Goal: Transaction & Acquisition: Subscribe to service/newsletter

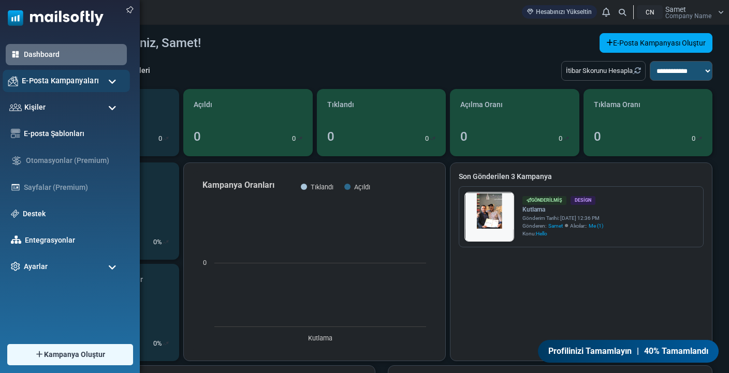
click at [35, 85] on span "E-Posta Kampanyaları" at bounding box center [60, 80] width 77 height 11
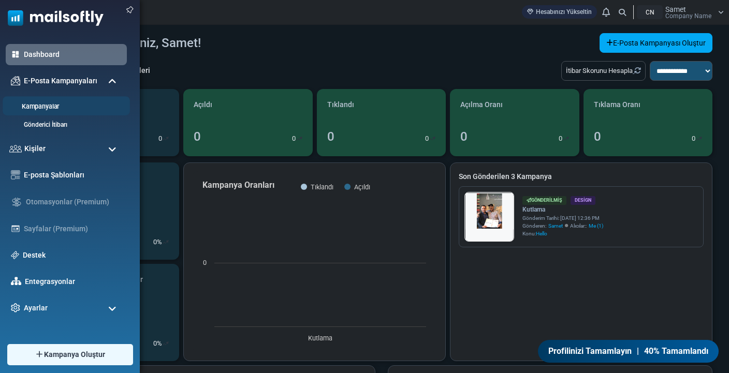
click at [35, 105] on link "Kampanyalar" at bounding box center [65, 107] width 124 height 10
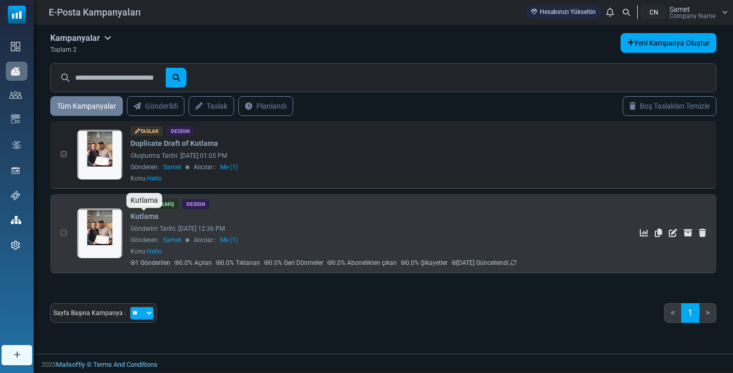
click at [137, 215] on link "Kutlama" at bounding box center [144, 216] width 28 height 11
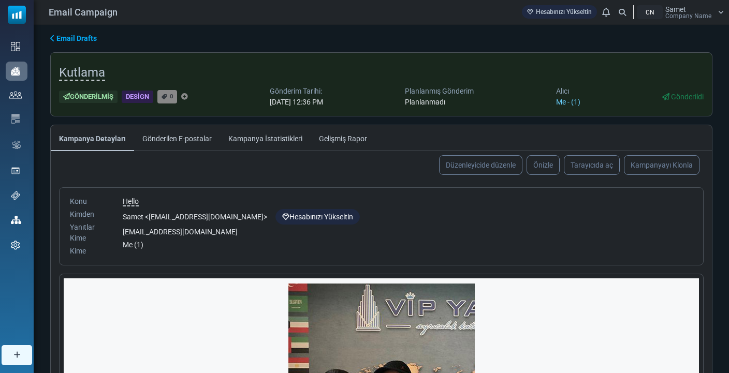
click at [272, 136] on link "Kampanya İstatistikleri" at bounding box center [265, 138] width 91 height 26
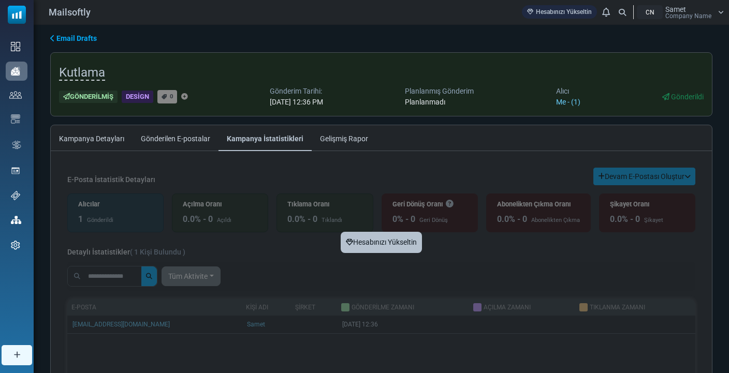
click at [349, 137] on link "Gelişmiş Rapor" at bounding box center [344, 138] width 65 height 26
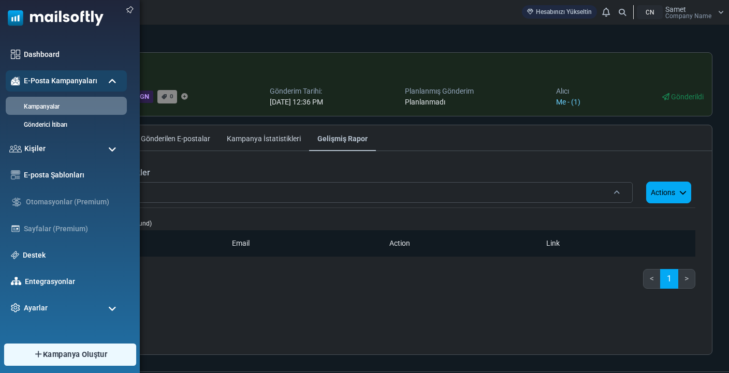
click at [110, 347] on link "Kampanya Oluştur" at bounding box center [70, 355] width 132 height 22
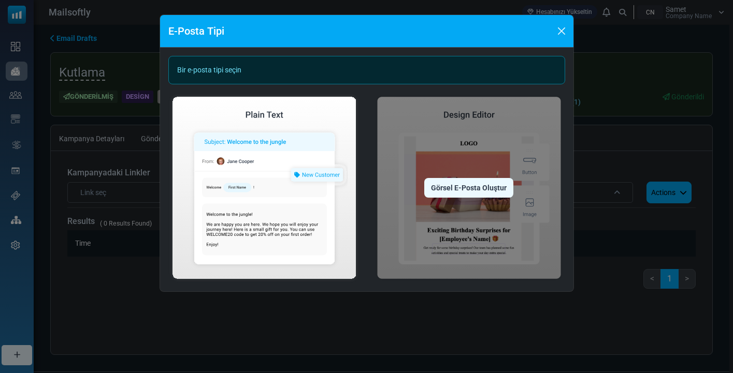
click at [469, 193] on div "Görsel E-Posta Oluştur" at bounding box center [468, 188] width 89 height 20
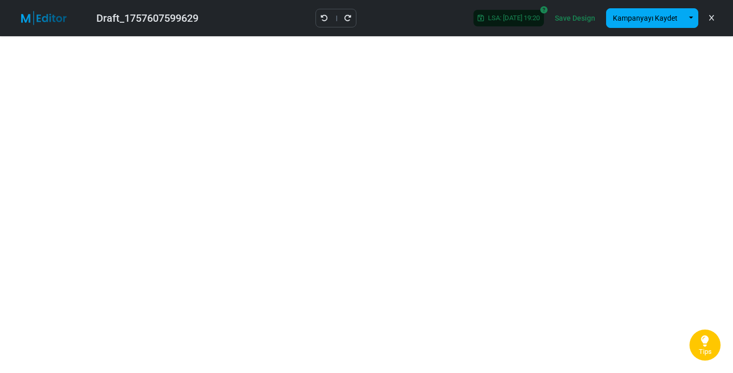
click at [713, 18] on icon at bounding box center [711, 18] width 5 height 1
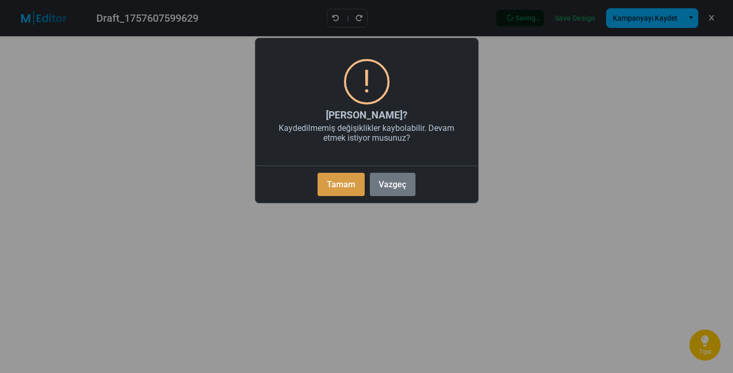
click at [340, 178] on button "Tamam" at bounding box center [340, 184] width 47 height 23
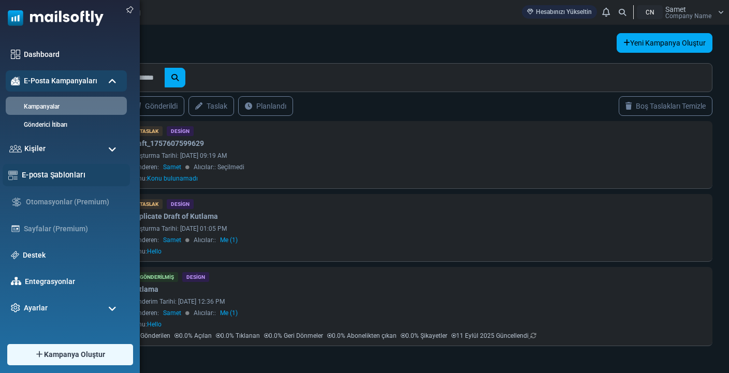
click at [81, 183] on div "E-posta Şablonları" at bounding box center [66, 175] width 127 height 22
click at [75, 179] on link "E-posta Şablonları" at bounding box center [73, 174] width 103 height 11
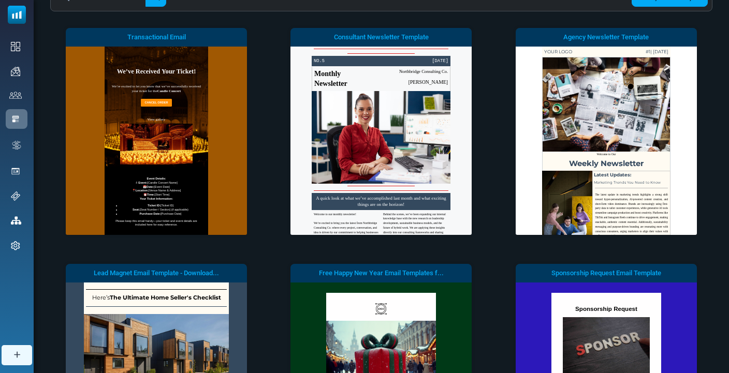
scroll to position [32, 0]
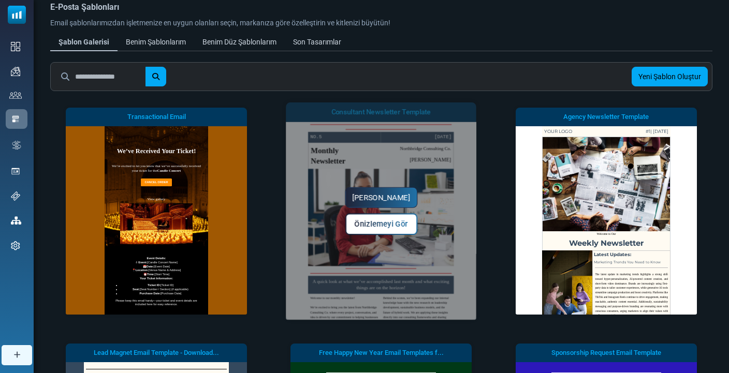
click at [392, 198] on link "Yapmaya Başla" at bounding box center [381, 197] width 72 height 21
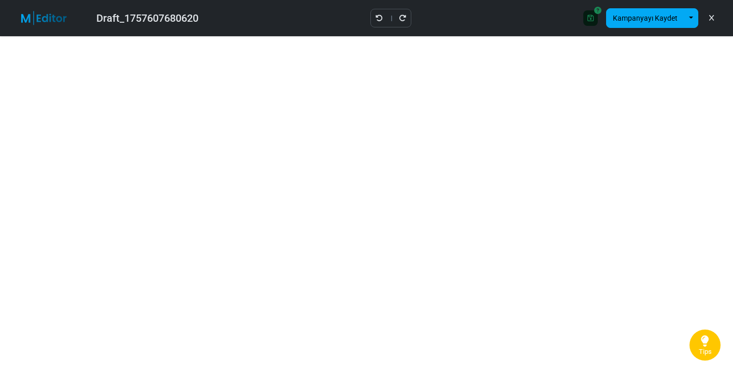
click at [718, 18] on div "Save Design Kampanyayı Kaydet Şablon Olarak Kaydet Bir Şablonu Aç" at bounding box center [650, 18] width 150 height 28
click at [713, 18] on icon at bounding box center [711, 18] width 5 height 1
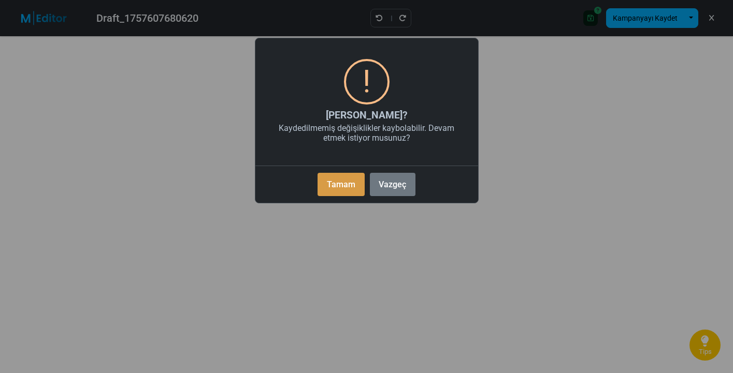
click at [330, 177] on button "Tamam" at bounding box center [340, 184] width 47 height 23
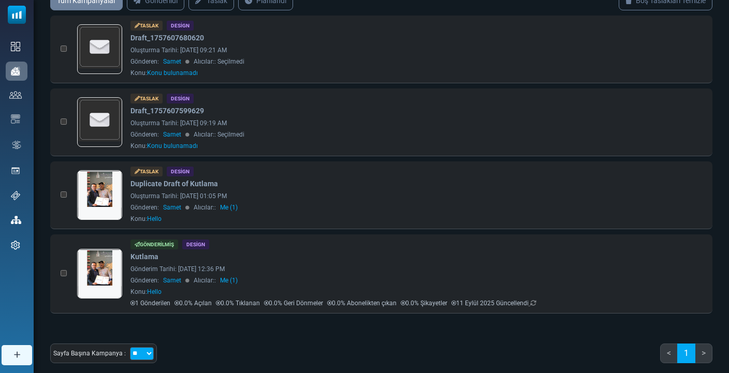
scroll to position [106, 0]
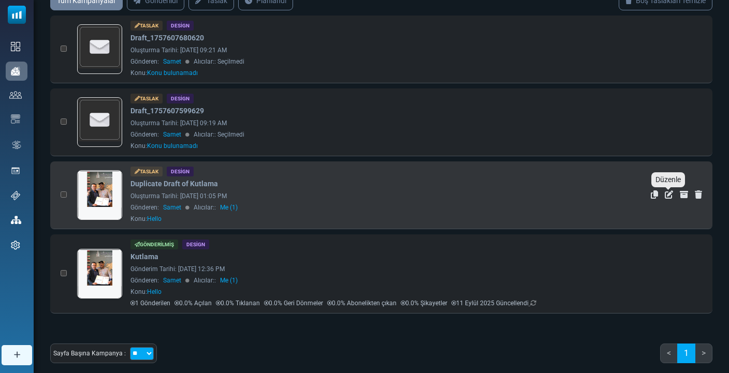
click at [668, 195] on icon "Düzenle" at bounding box center [669, 195] width 8 height 8
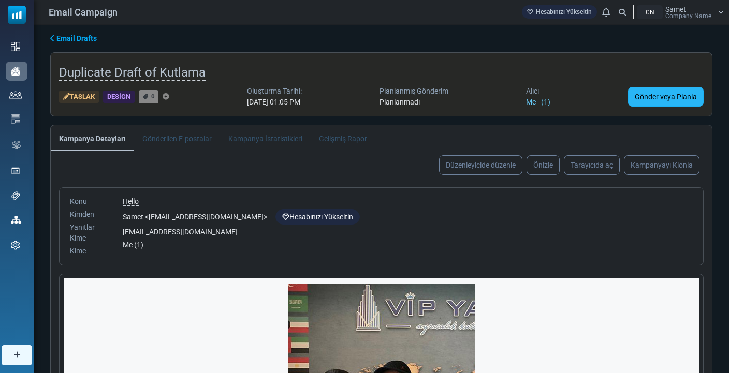
click at [657, 96] on link "Gönder veya Planla" at bounding box center [666, 97] width 76 height 20
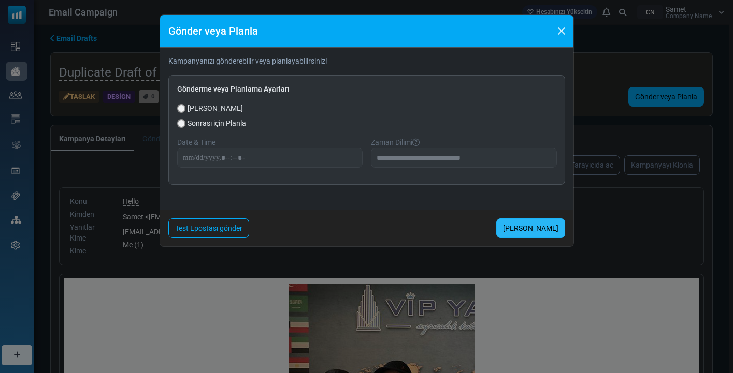
click at [533, 229] on link "Şimdi Gönder" at bounding box center [530, 229] width 69 height 20
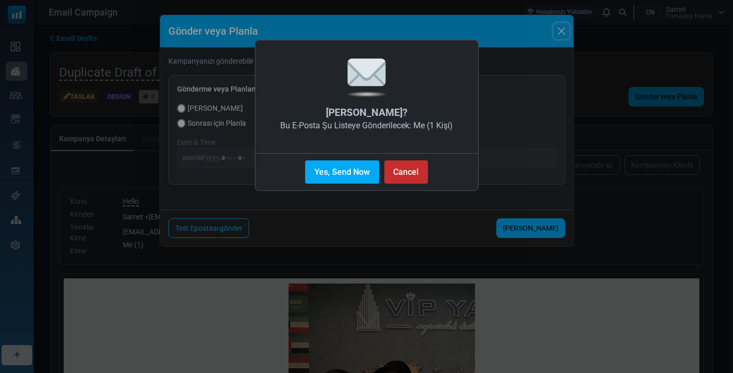
click at [412, 163] on button "Cancel" at bounding box center [405, 172] width 43 height 23
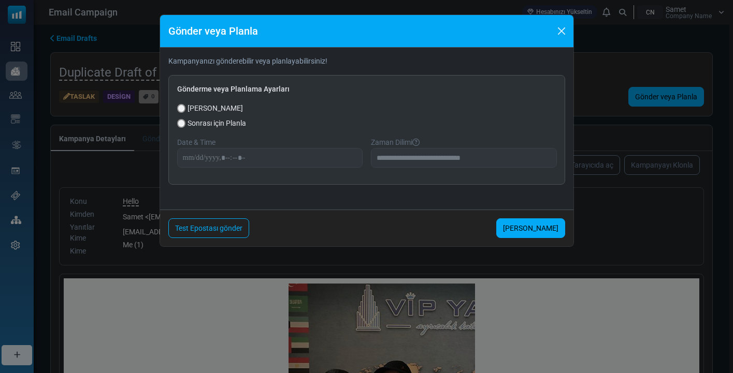
click at [558, 37] on button "Close" at bounding box center [562, 31] width 16 height 16
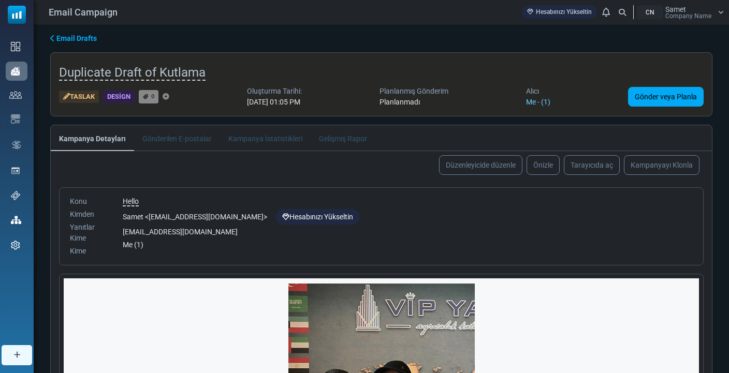
drag, startPoint x: 258, startPoint y: 215, endPoint x: 198, endPoint y: 216, distance: 59.6
click at [198, 216] on div "Samet < hostium-icloud@cc.mailsends.net > Hesabınızı Yükseltin" at bounding box center [408, 217] width 570 height 16
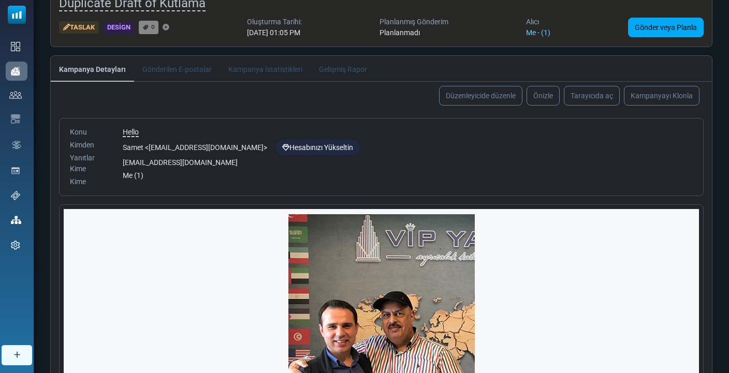
scroll to position [56, 0]
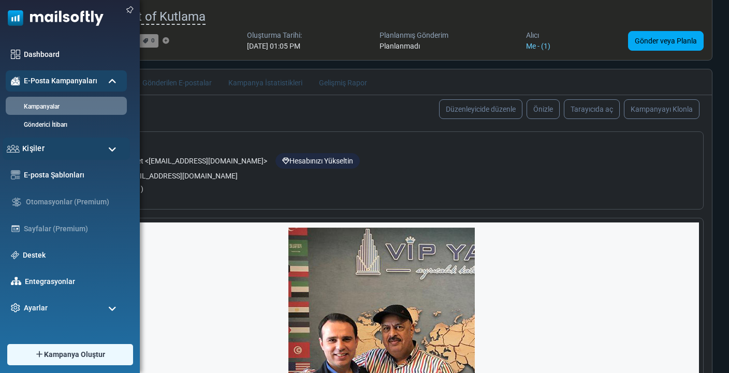
click at [83, 152] on div "Kişiler" at bounding box center [66, 149] width 127 height 22
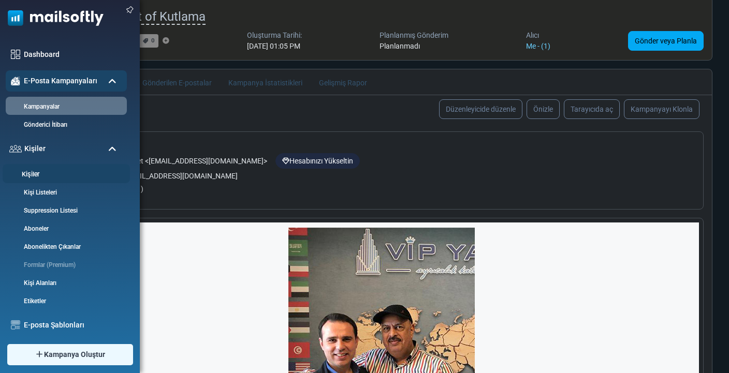
click at [47, 173] on link "Kişiler" at bounding box center [65, 175] width 124 height 10
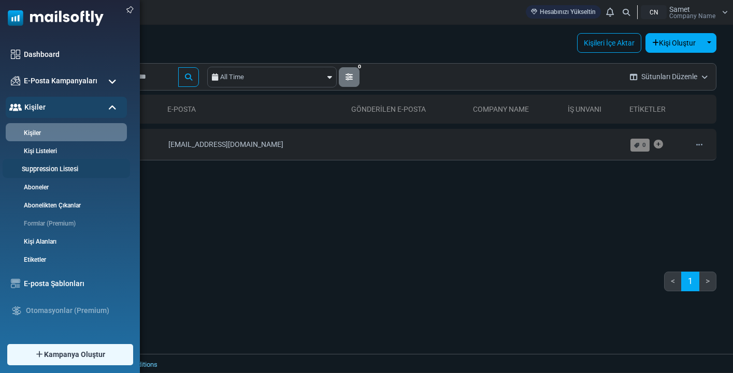
click at [63, 173] on link "Suppression Listesi" at bounding box center [65, 170] width 124 height 10
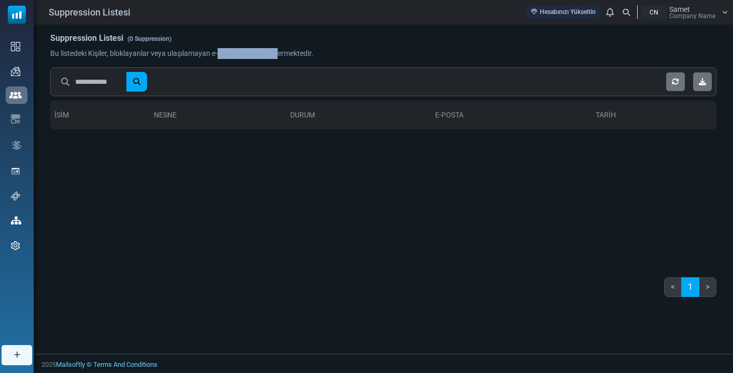
drag, startPoint x: 171, startPoint y: 51, endPoint x: 241, endPoint y: 49, distance: 70.4
click at [241, 51] on span "Bu listedeki Kişiler, bloklayanlar veya ulaşılamayan e-posta adreslerini içerme…" at bounding box center [181, 53] width 263 height 8
click at [441, 55] on div "Bu listedeki Kişiler, bloklayanlar veya ulaşılamayan e-posta adreslerini içerme…" at bounding box center [316, 53] width 533 height 11
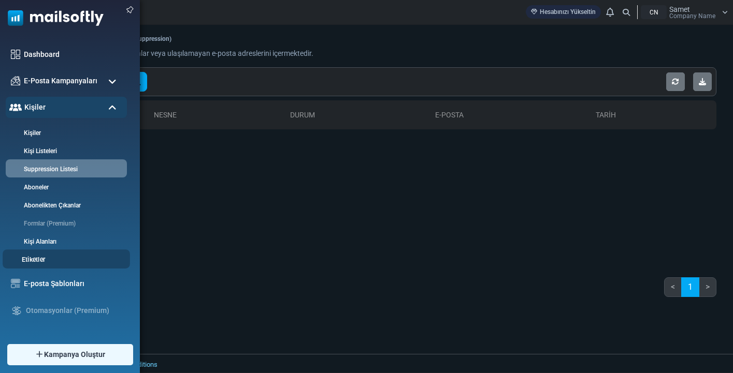
click at [41, 259] on link "Etiketler" at bounding box center [65, 260] width 124 height 10
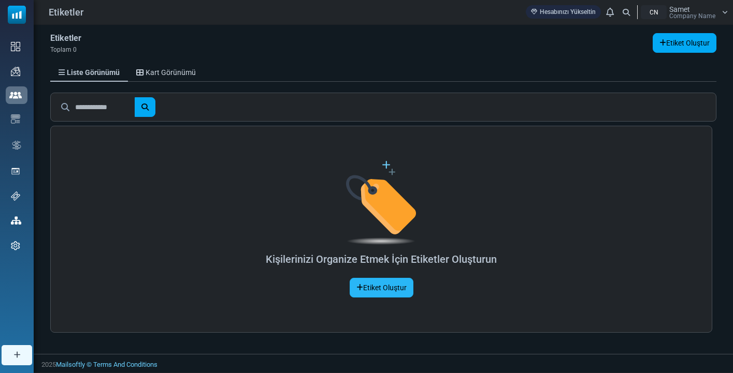
click at [370, 290] on link "Etiket Oluştur" at bounding box center [382, 288] width 64 height 20
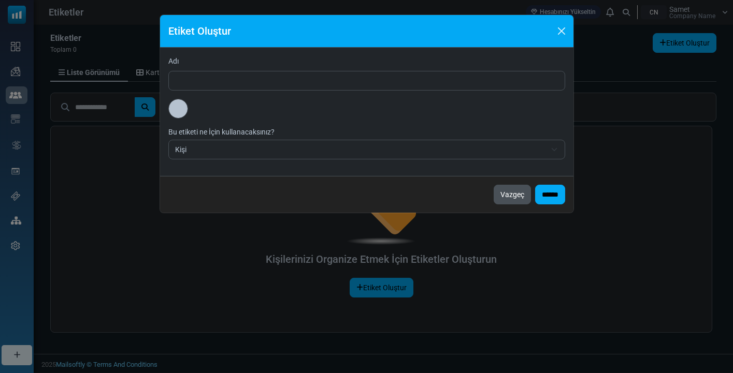
click at [498, 193] on button "Vazgeç" at bounding box center [512, 195] width 37 height 20
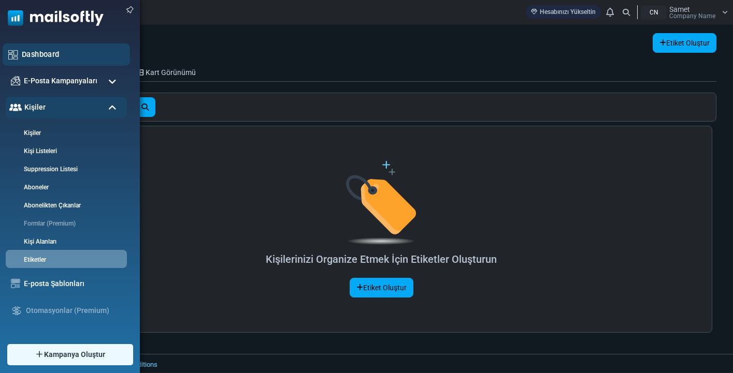
click at [17, 56] on img at bounding box center [13, 55] width 10 height 10
click at [28, 56] on link "Dashboard" at bounding box center [73, 54] width 103 height 11
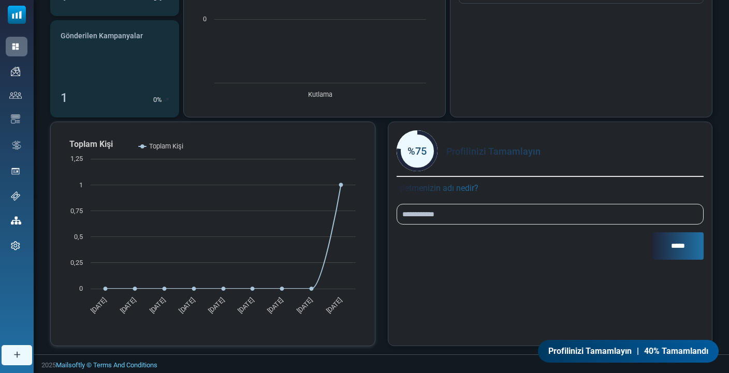
scroll to position [243, 0]
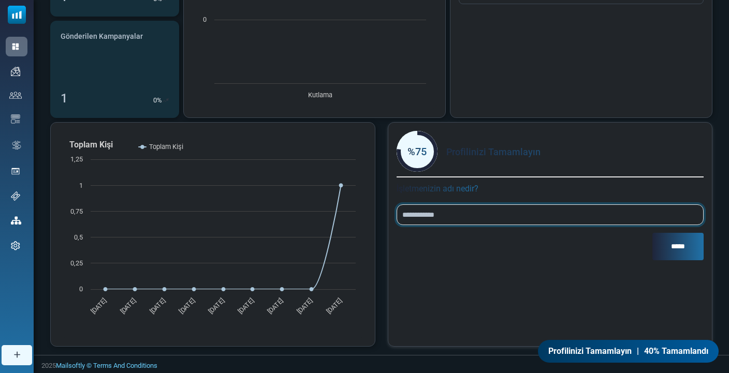
click at [454, 219] on input "**********" at bounding box center [551, 215] width 308 height 21
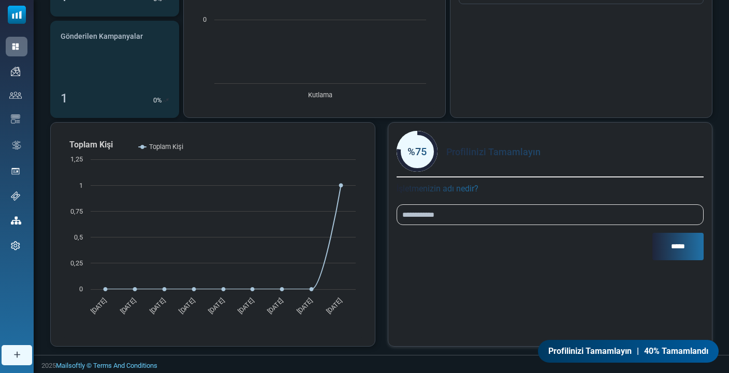
click at [673, 250] on input "*****" at bounding box center [677, 246] width 51 height 27
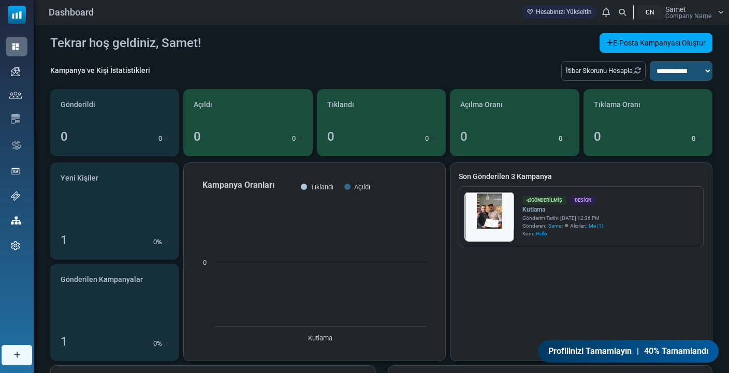
scroll to position [0, 0]
click at [581, 71] on div "İtibar Skorunu Hesapla" at bounding box center [603, 71] width 84 height 20
click at [640, 69] on icon "Refresh Stats" at bounding box center [637, 70] width 7 height 7
click at [565, 13] on link "Hesabınızı Yükseltin" at bounding box center [559, 11] width 75 height 13
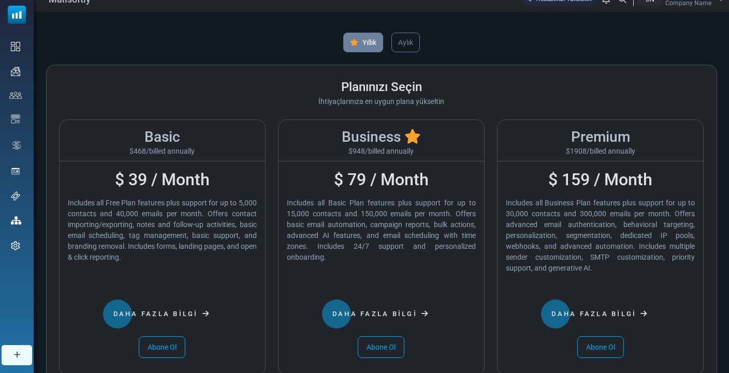
scroll to position [10, 0]
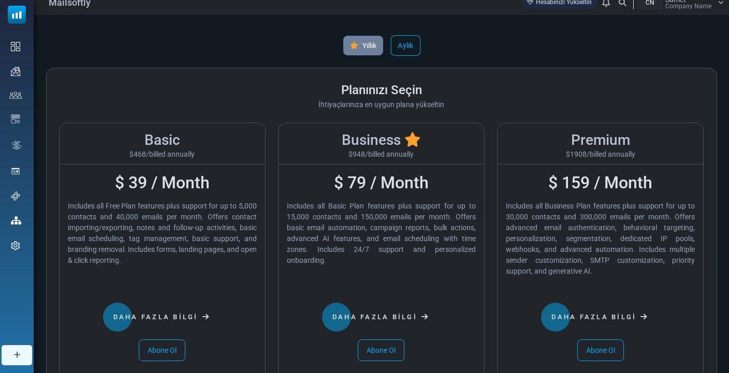
click at [400, 48] on link "Aylık" at bounding box center [405, 45] width 30 height 21
click at [366, 48] on link "Yıllık" at bounding box center [363, 45] width 42 height 21
click at [400, 37] on link "Aylık" at bounding box center [405, 45] width 30 height 21
click at [354, 45] on icon at bounding box center [353, 46] width 9 height 8
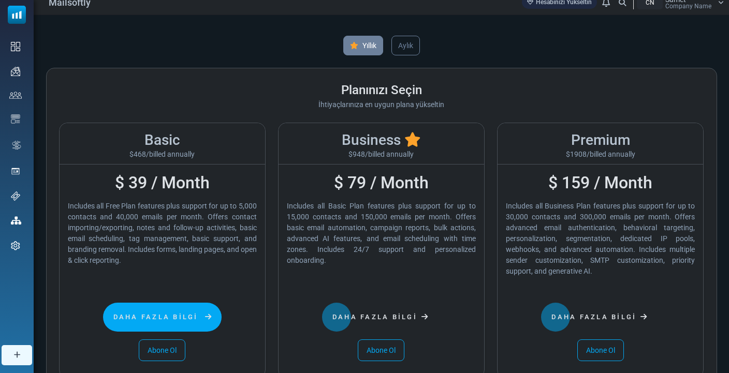
click at [166, 316] on span "Daha Fazla Bilgi" at bounding box center [155, 317] width 85 height 8
